Goal: Communication & Community: Answer question/provide support

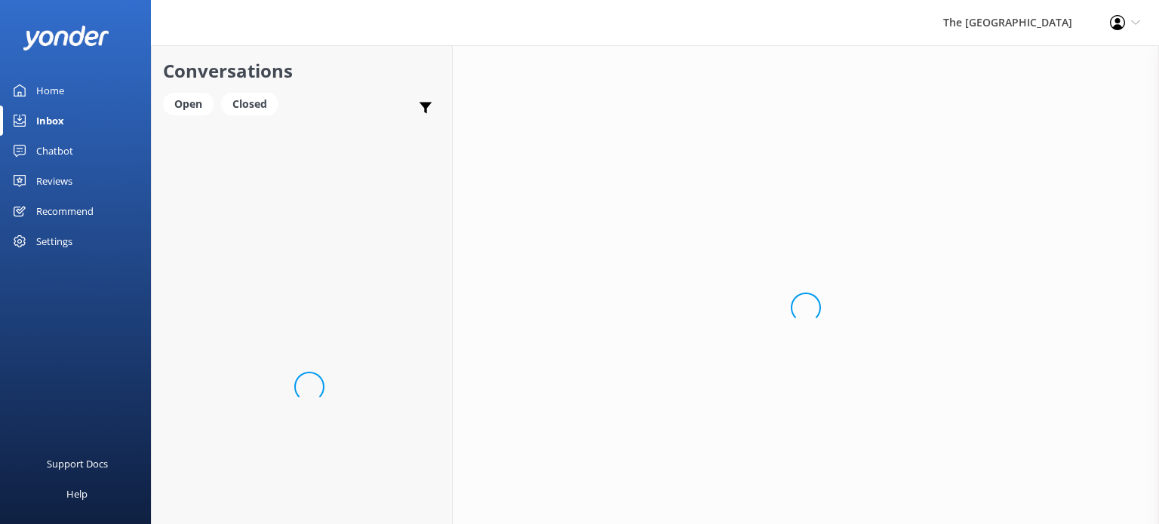
click at [265, 165] on div "Loading.." at bounding box center [302, 387] width 300 height 524
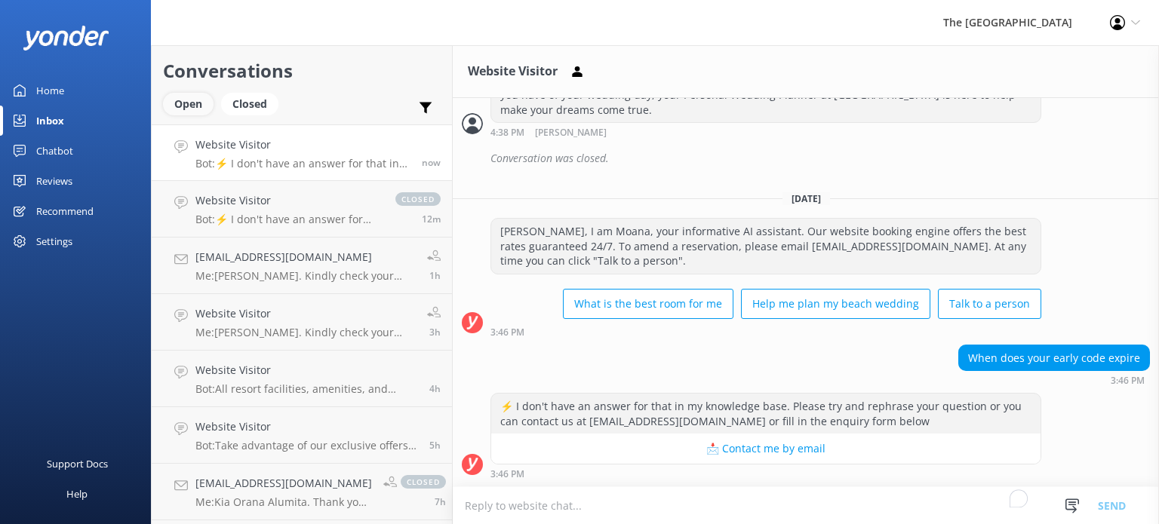
scroll to position [2234, 0]
click at [572, 507] on textarea "To enrich screen reader interactions, please activate Accessibility in Grammarl…" at bounding box center [806, 505] width 706 height 37
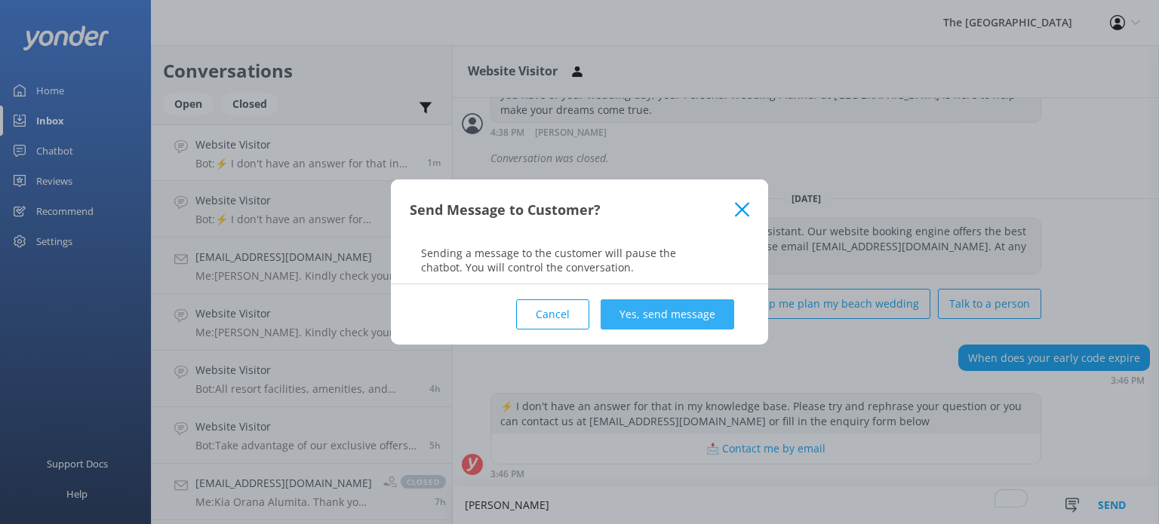
type textarea "[PERSON_NAME]"
click at [635, 300] on button "Yes, send message" at bounding box center [668, 315] width 134 height 30
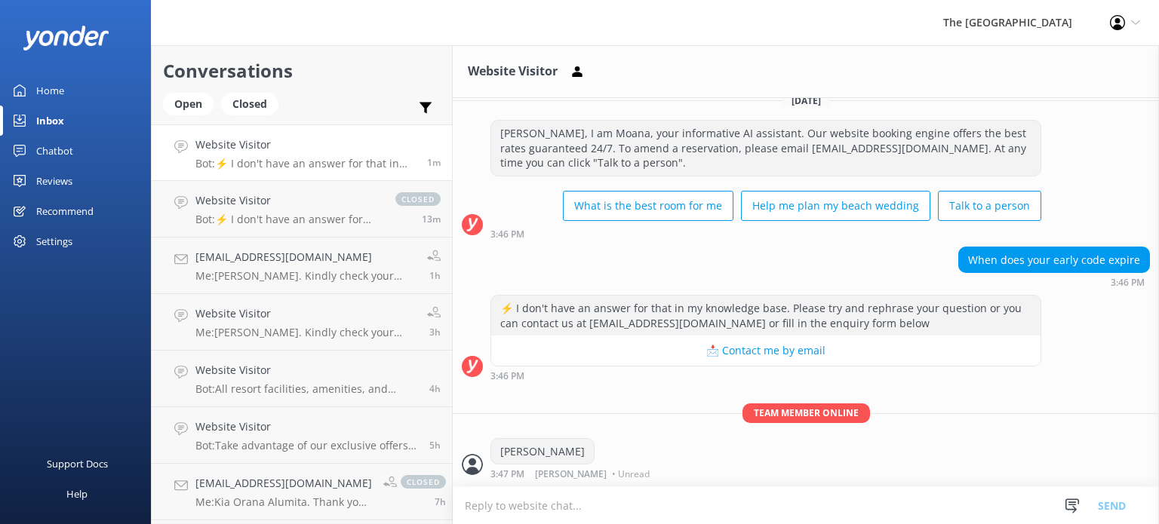
scroll to position [2332, 0]
click at [610, 512] on textarea "To enrich screen reader interactions, please activate Accessibility in Grammarl…" at bounding box center [806, 505] width 706 height 37
click at [663, 508] on textarea "The promo code EARLY will expire [DATE] [DATE]" at bounding box center [806, 506] width 706 height 38
click at [663, 506] on textarea "The promo code EARLY will expire [DATE] [DATE]" at bounding box center [806, 506] width 706 height 38
type textarea "The promo code EARLY will expire [DATE], [DATE]"
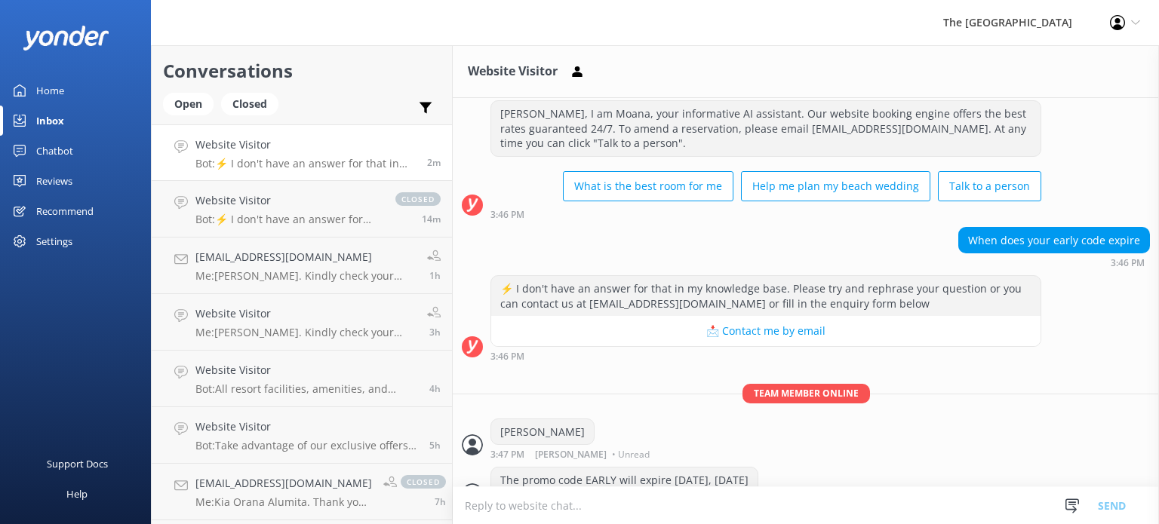
scroll to position [2381, 0]
